Goal: Obtain resource: Download file/media

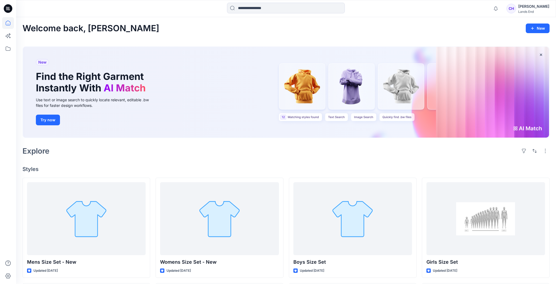
scroll to position [131, 0]
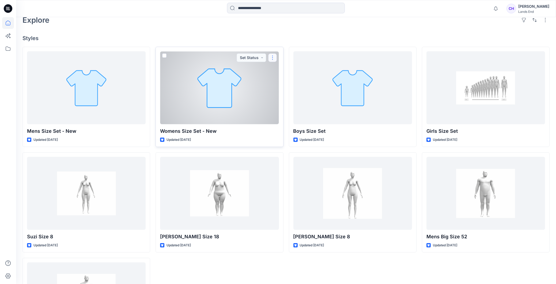
click at [272, 58] on button "button" at bounding box center [272, 57] width 9 height 9
click at [200, 88] on div at bounding box center [219, 87] width 119 height 73
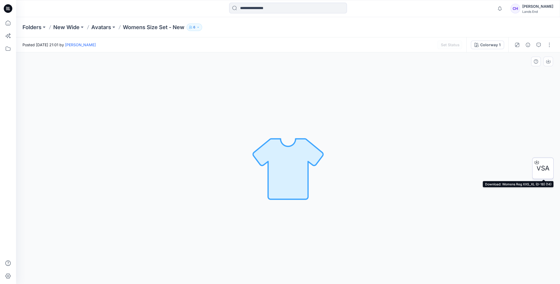
click at [545, 169] on span "VSA" at bounding box center [542, 169] width 13 height 10
click at [347, 105] on div "Colorway 1 Loading... Material Properties Loading..." at bounding box center [288, 168] width 544 height 232
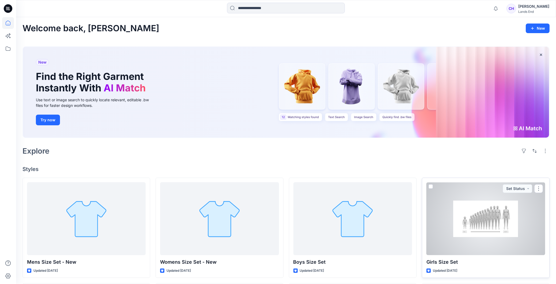
scroll to position [27, 0]
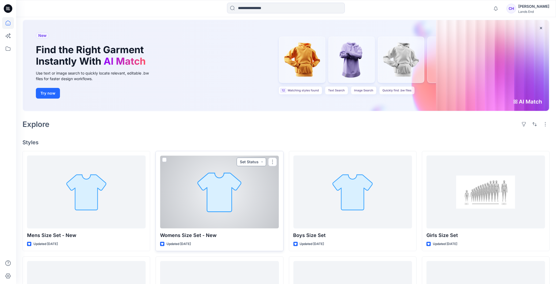
click at [261, 163] on button "Set Status" at bounding box center [250, 162] width 29 height 9
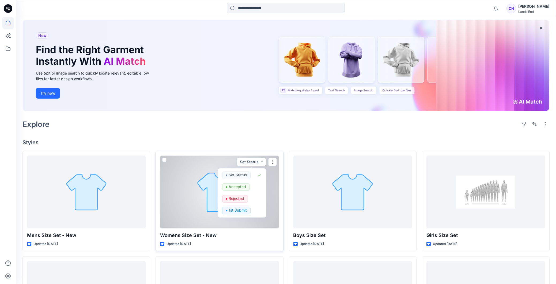
click at [261, 163] on button "Set Status" at bounding box center [250, 162] width 29 height 9
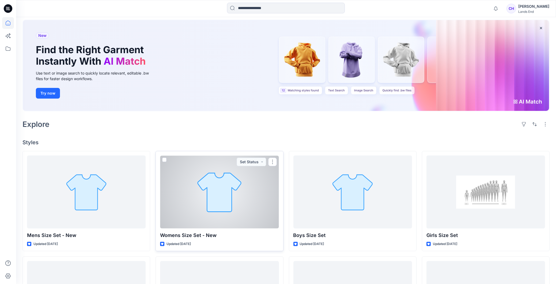
click at [247, 204] on div at bounding box center [219, 192] width 119 height 73
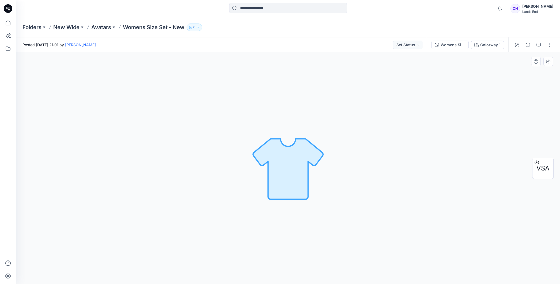
drag, startPoint x: 529, startPoint y: 5, endPoint x: 430, endPoint y: 144, distance: 169.8
click at [430, 144] on div "Colorway 1 Loading... Material Properties Loading..." at bounding box center [288, 168] width 544 height 232
click at [547, 46] on button "button" at bounding box center [549, 45] width 9 height 9
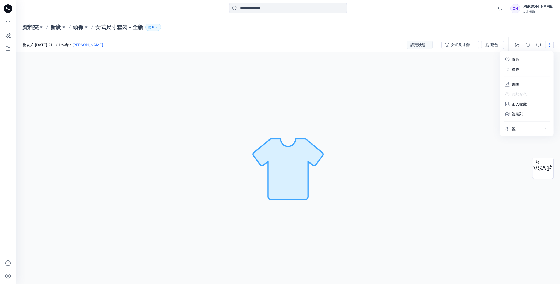
click at [547, 46] on button "button" at bounding box center [549, 45] width 9 height 9
click at [427, 45] on button "設定狀態" at bounding box center [420, 45] width 26 height 9
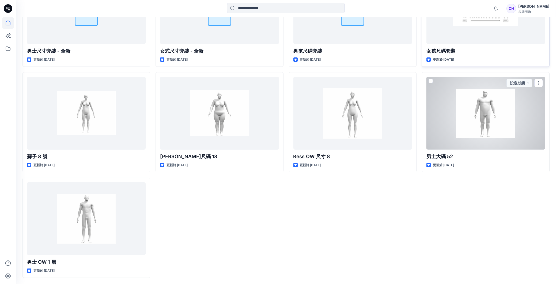
scroll to position [104, 0]
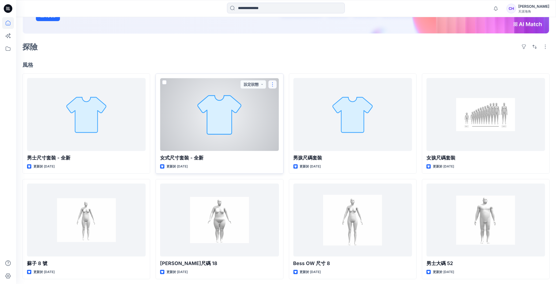
click at [275, 85] on button "button" at bounding box center [272, 84] width 9 height 9
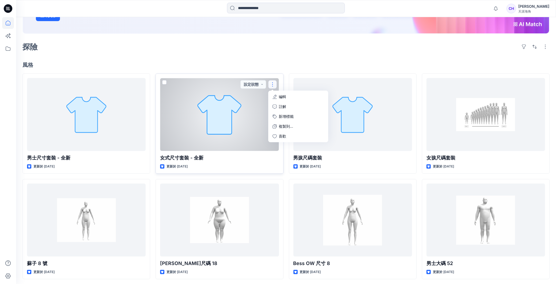
click at [220, 101] on div at bounding box center [219, 114] width 119 height 73
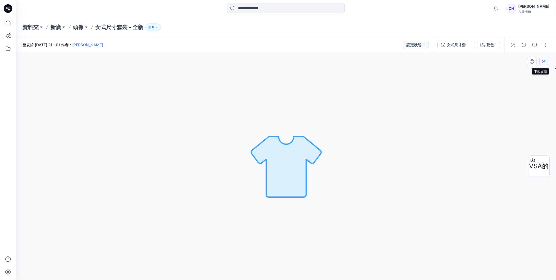
click at [545, 61] on icon "button" at bounding box center [544, 61] width 4 height 4
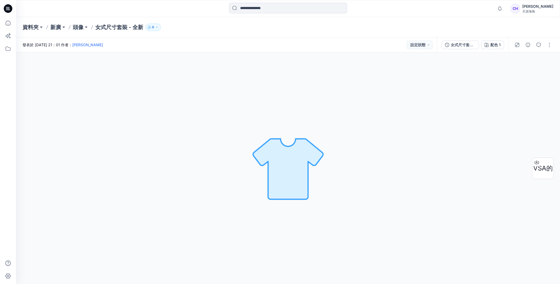
click at [360, 29] on div "資料夾 新廣 頭像 女式尺寸套裝 - 全新 6" at bounding box center [266, 27] width 489 height 7
click at [10, 48] on icon at bounding box center [8, 49] width 12 height 12
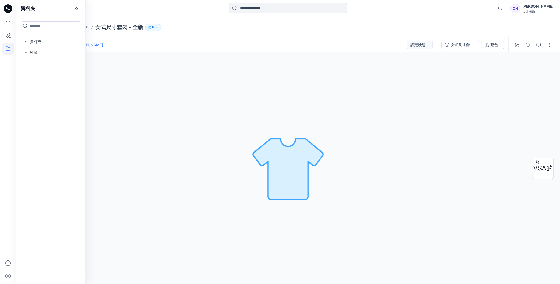
click at [10, 48] on icon at bounding box center [8, 49] width 5 height 4
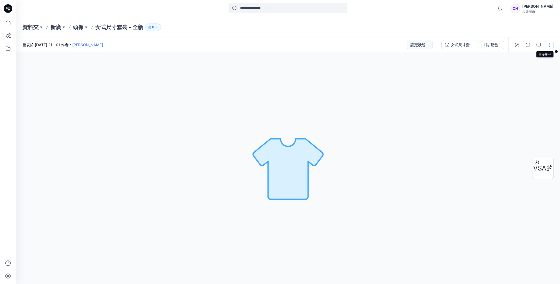
click at [546, 49] on button "button" at bounding box center [549, 45] width 9 height 9
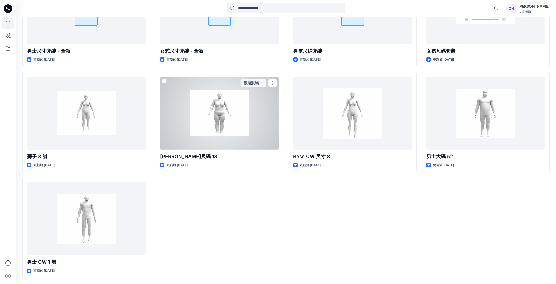
scroll to position [185, 0]
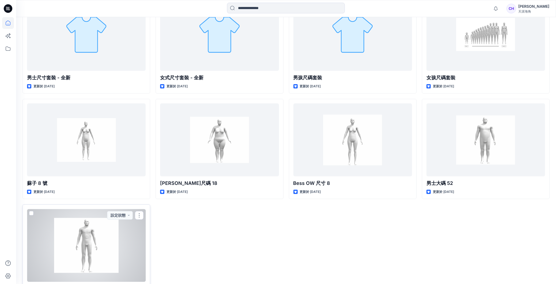
click at [127, 241] on div at bounding box center [86, 245] width 119 height 73
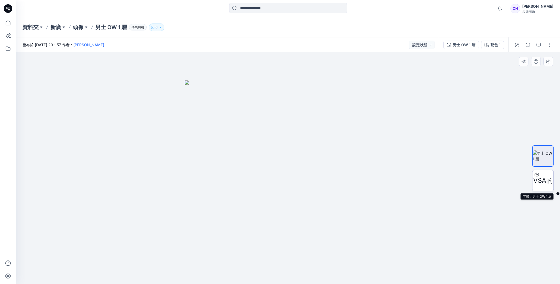
click at [544, 183] on span "VSA的" at bounding box center [543, 181] width 20 height 10
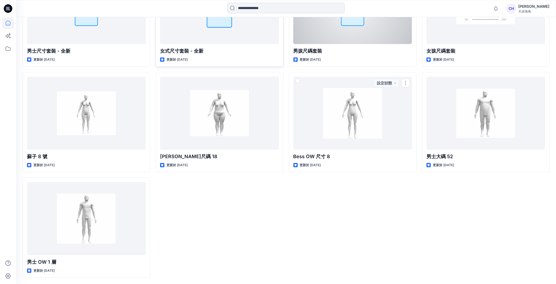
scroll to position [78, 0]
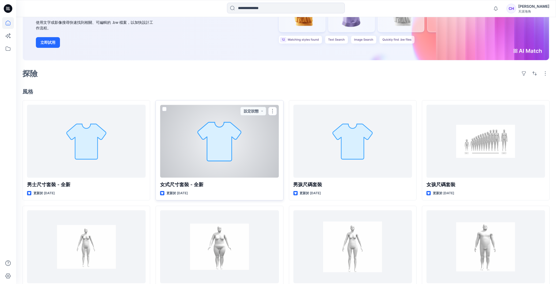
click at [253, 150] on div at bounding box center [219, 141] width 119 height 73
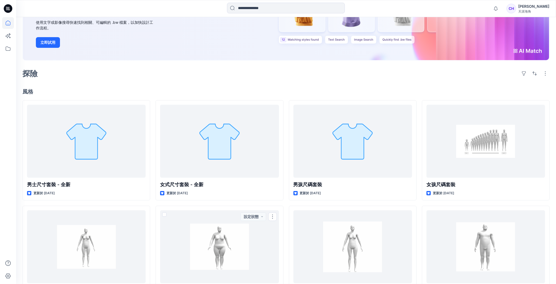
scroll to position [158, 0]
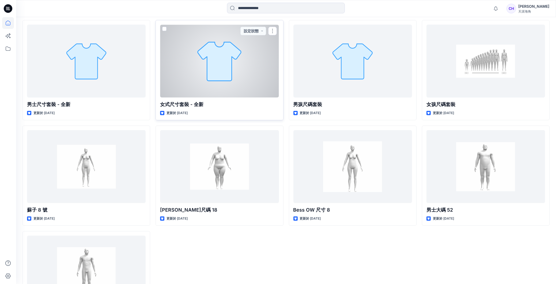
click at [186, 82] on div at bounding box center [219, 61] width 119 height 73
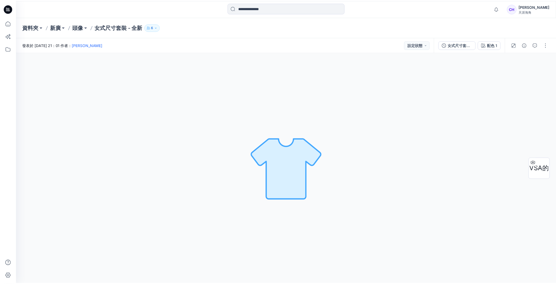
scroll to position [158, 0]
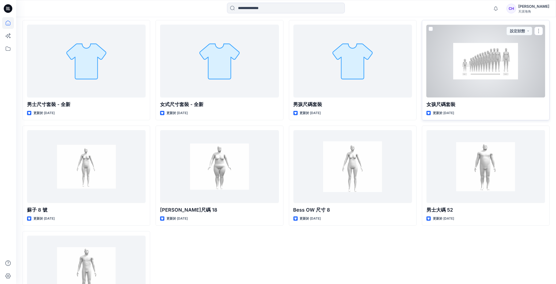
click at [524, 58] on div at bounding box center [485, 61] width 119 height 73
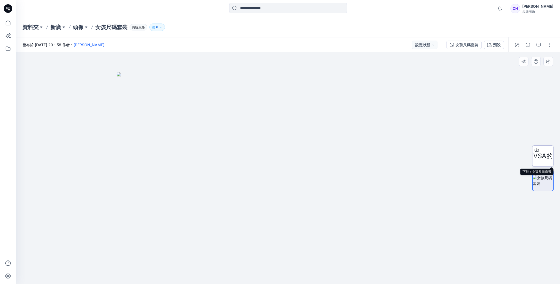
click at [546, 154] on span "VSA的" at bounding box center [543, 156] width 20 height 10
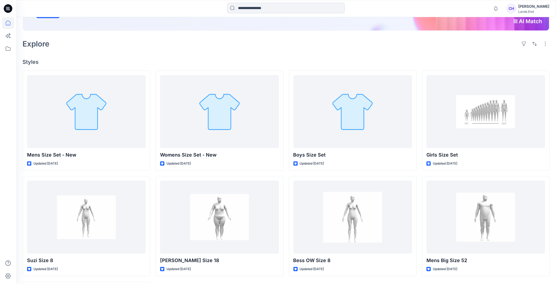
scroll to position [81, 0]
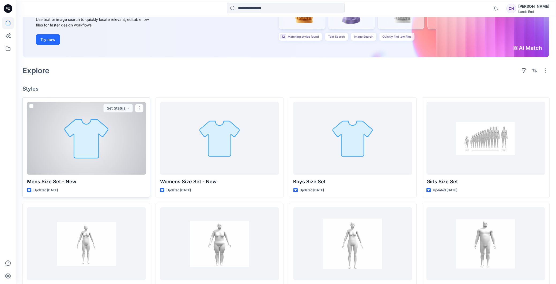
click at [93, 176] on div "Mens Size Set - New Updated [DATE] Set Status" at bounding box center [86, 147] width 128 height 100
click at [101, 140] on div at bounding box center [86, 138] width 119 height 73
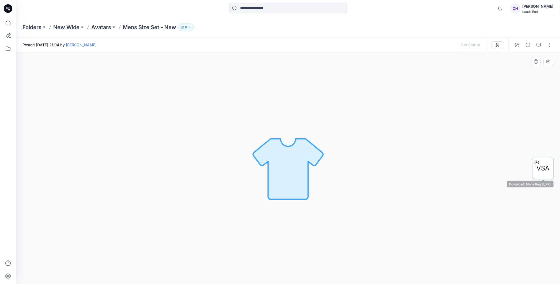
click at [547, 165] on span "VSA" at bounding box center [542, 169] width 13 height 10
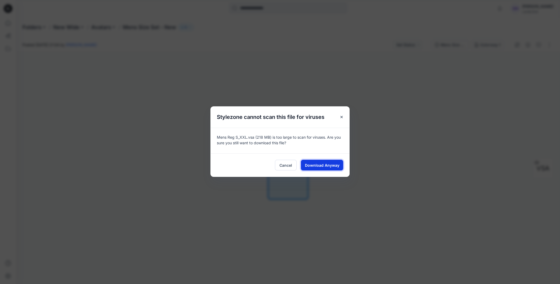
click at [338, 166] on span "Download Anyway" at bounding box center [322, 166] width 35 height 6
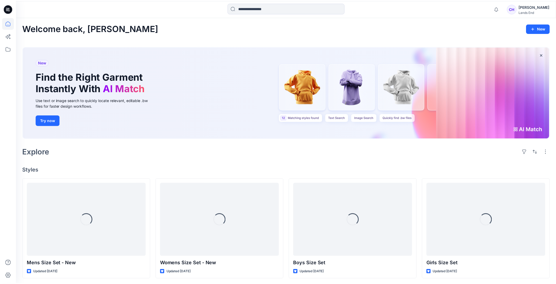
scroll to position [81, 0]
